Goal: Task Accomplishment & Management: Use online tool/utility

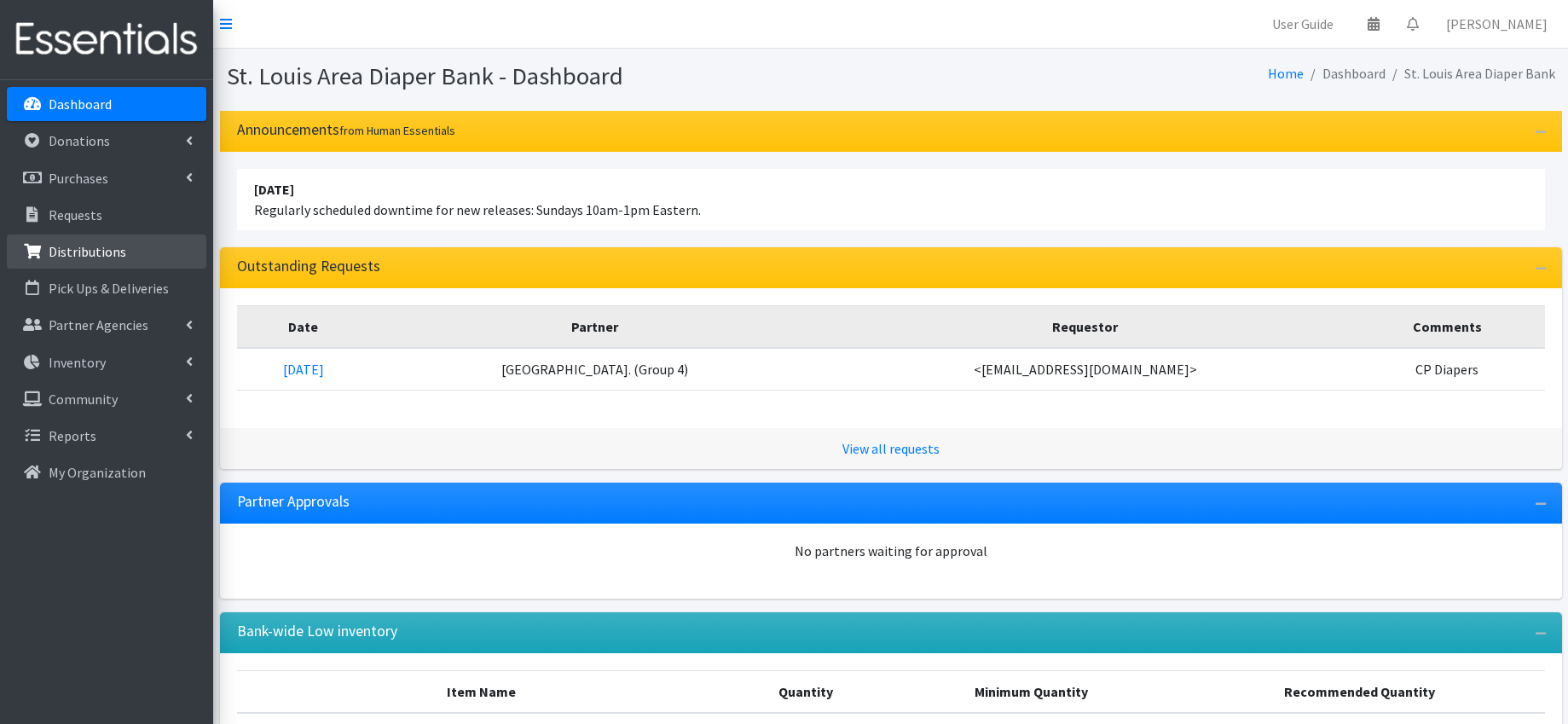
click at [138, 252] on link "Distributions" at bounding box center [107, 251] width 200 height 34
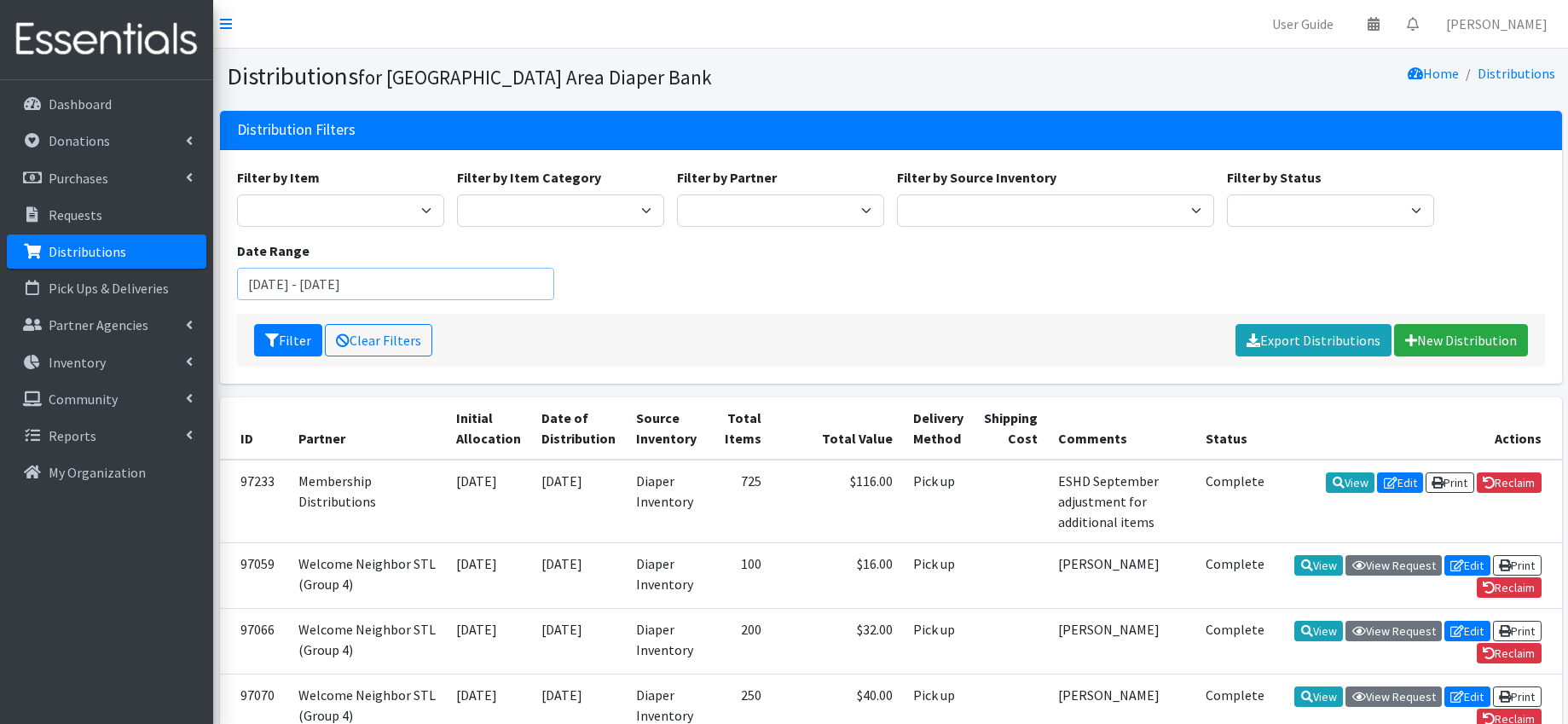
click at [340, 280] on input "[DATE] - [DATE]" at bounding box center [395, 283] width 317 height 32
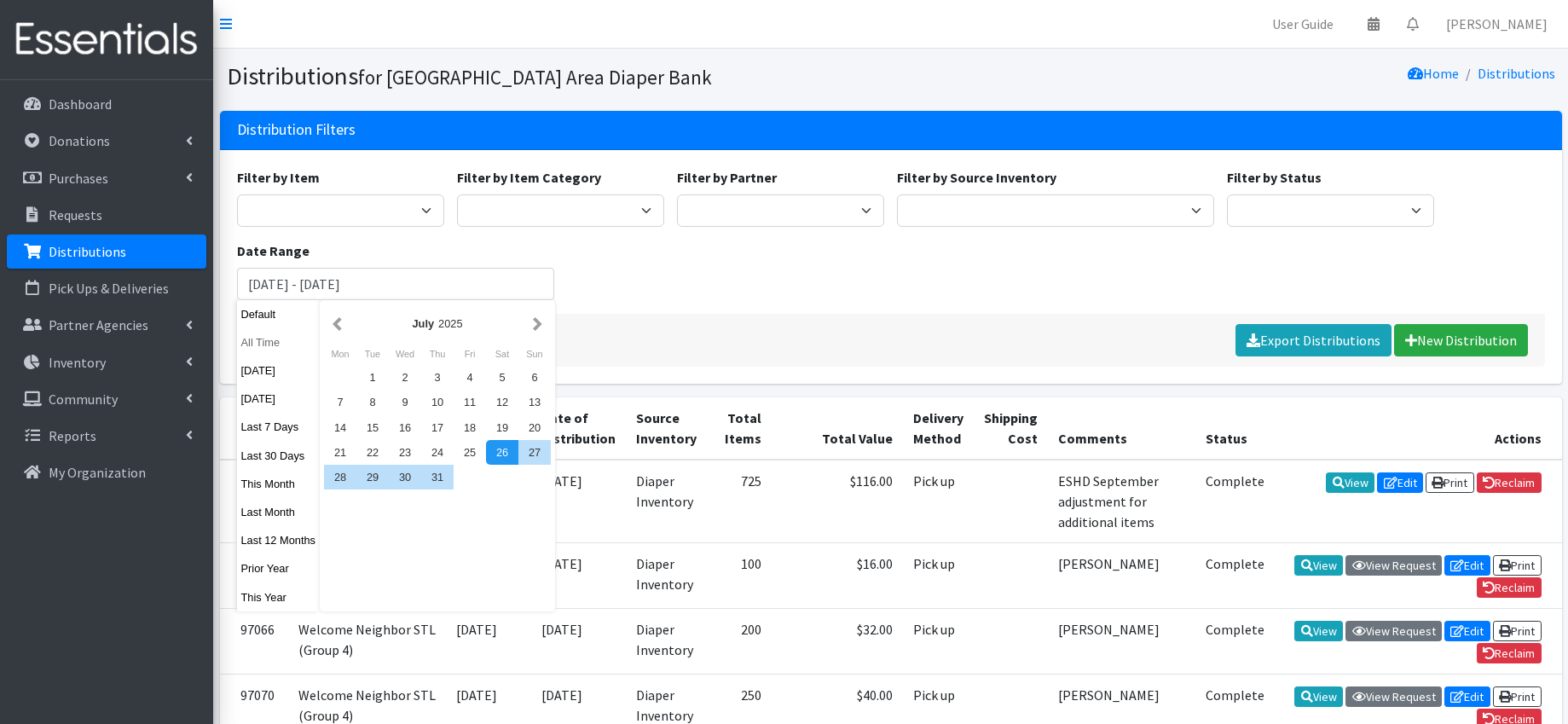
click at [265, 341] on button "All Time" at bounding box center [279, 342] width 83 height 24
type input "[DATE] - [DATE]"
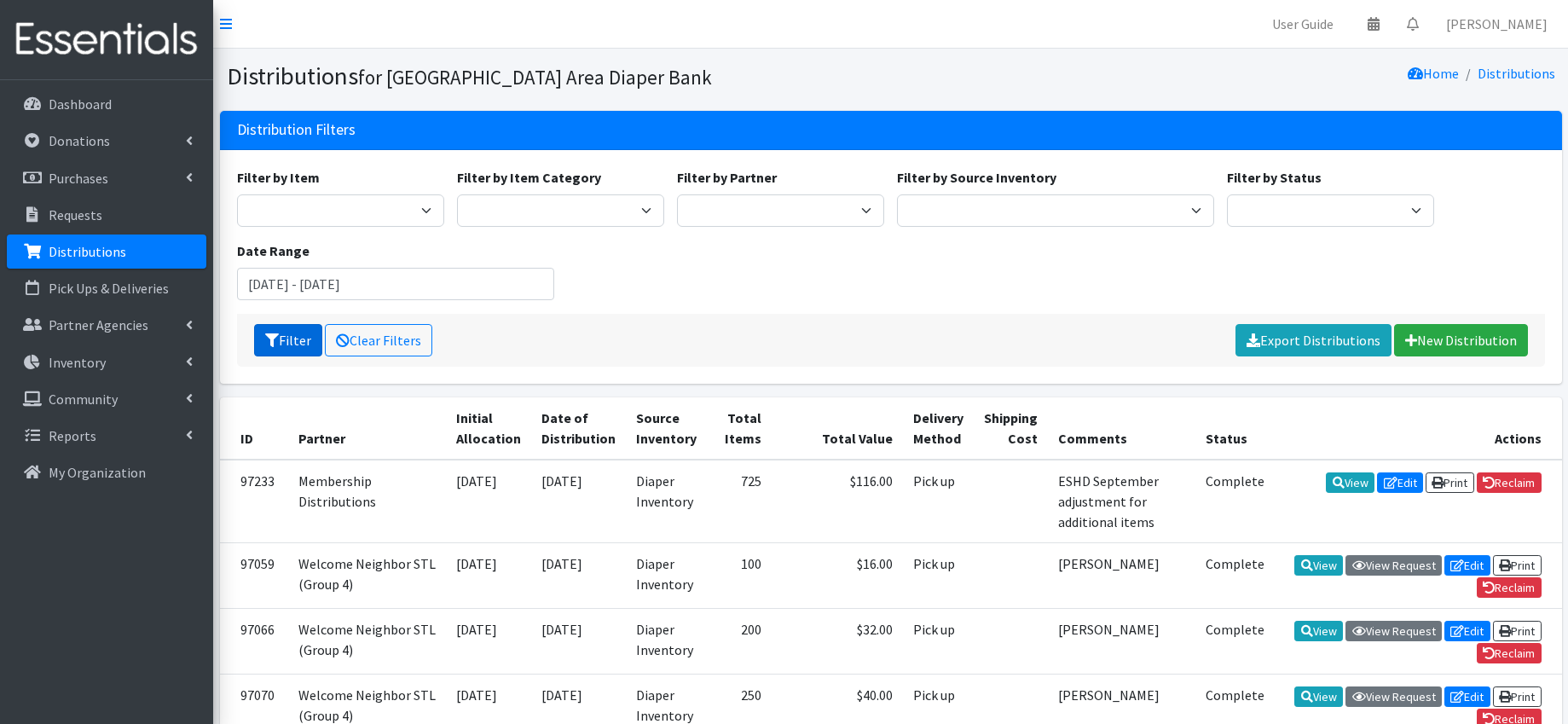
click at [287, 347] on button "Filter" at bounding box center [288, 340] width 68 height 32
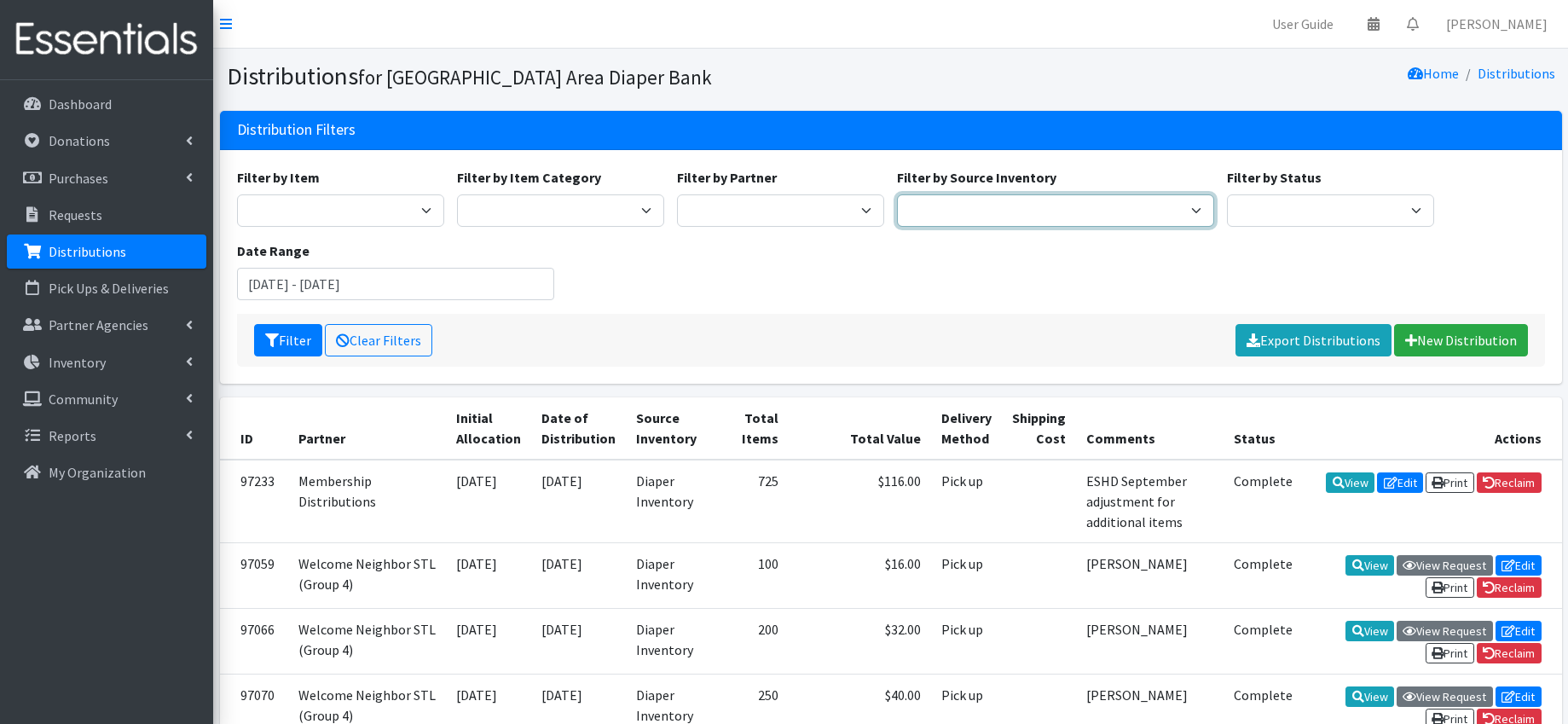
click at [970, 205] on select "Diaper Inventory Rolla storage Unit" at bounding box center [1055, 210] width 317 height 32
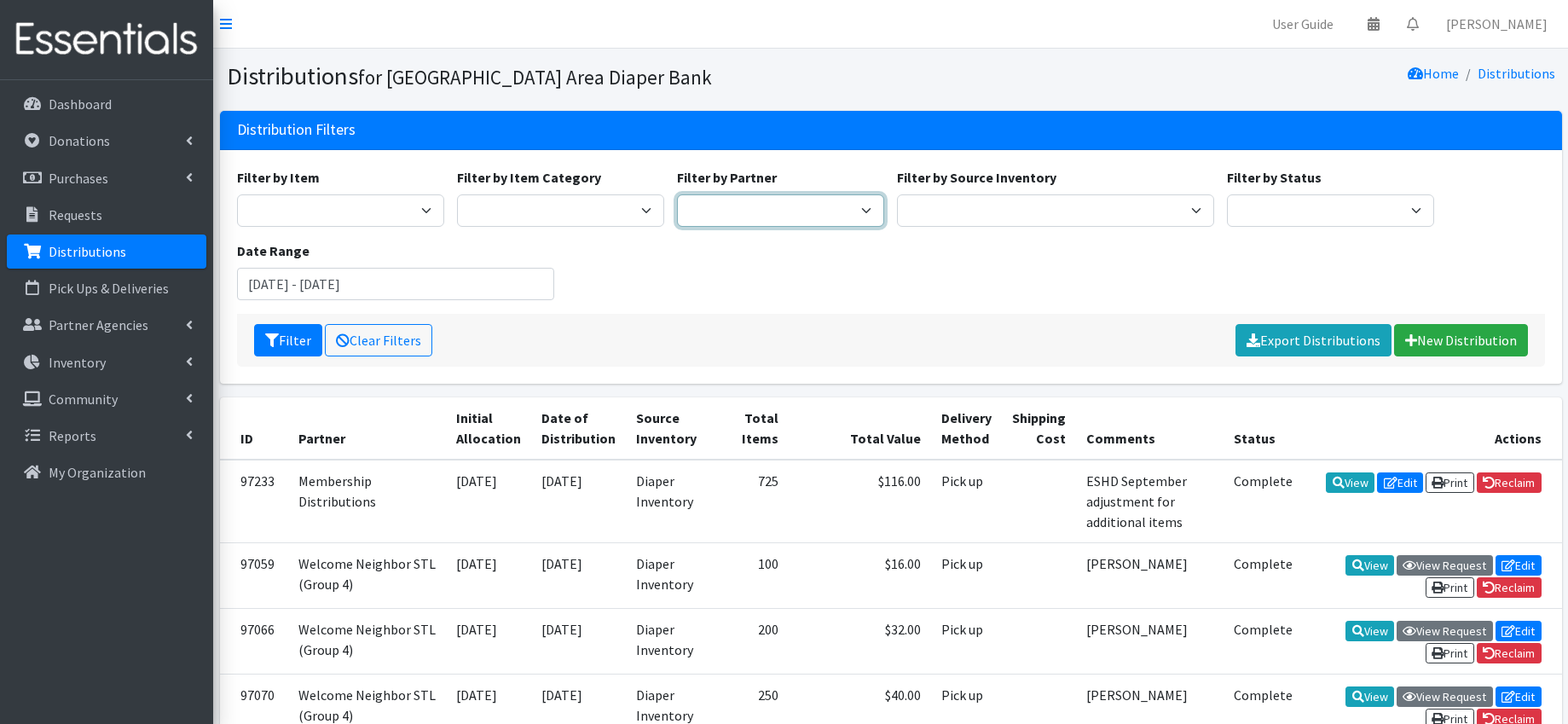
click at [791, 207] on select "Affinia Healthcare (Group 2) Annie Malone (Group 1) Assistance League of St. Lo…" at bounding box center [780, 210] width 207 height 32
select select "2285"
click at [291, 341] on button "Filter" at bounding box center [288, 340] width 68 height 32
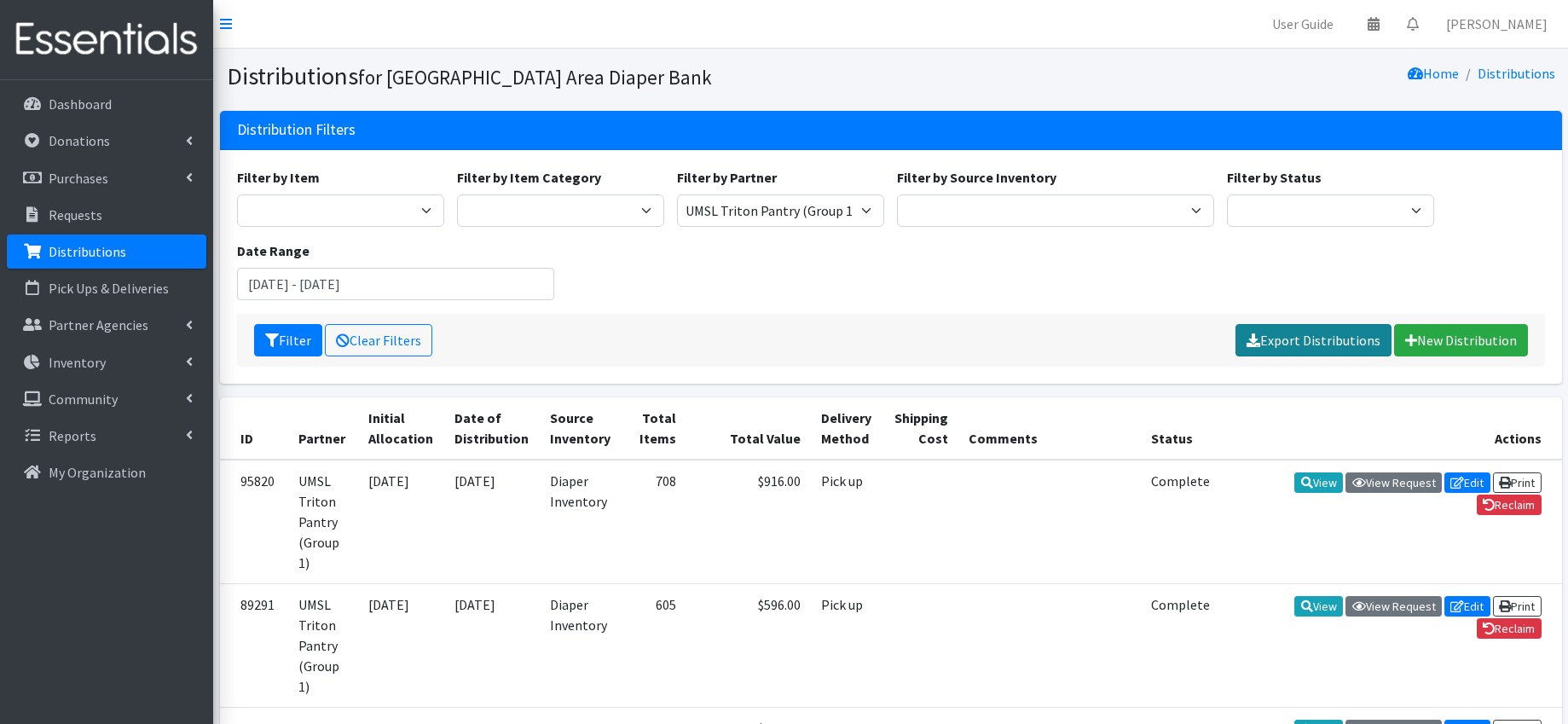
click at [1323, 338] on link "Export Distributions" at bounding box center [1314, 340] width 156 height 32
